Goal: Find specific page/section: Find specific page/section

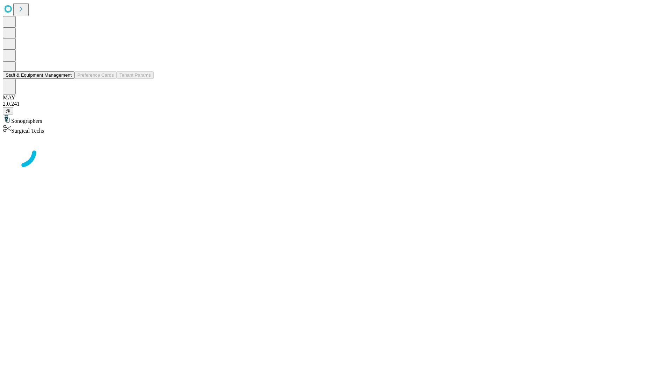
click at [67, 79] on button "Staff & Equipment Management" at bounding box center [39, 74] width 72 height 7
